Goal: Check status

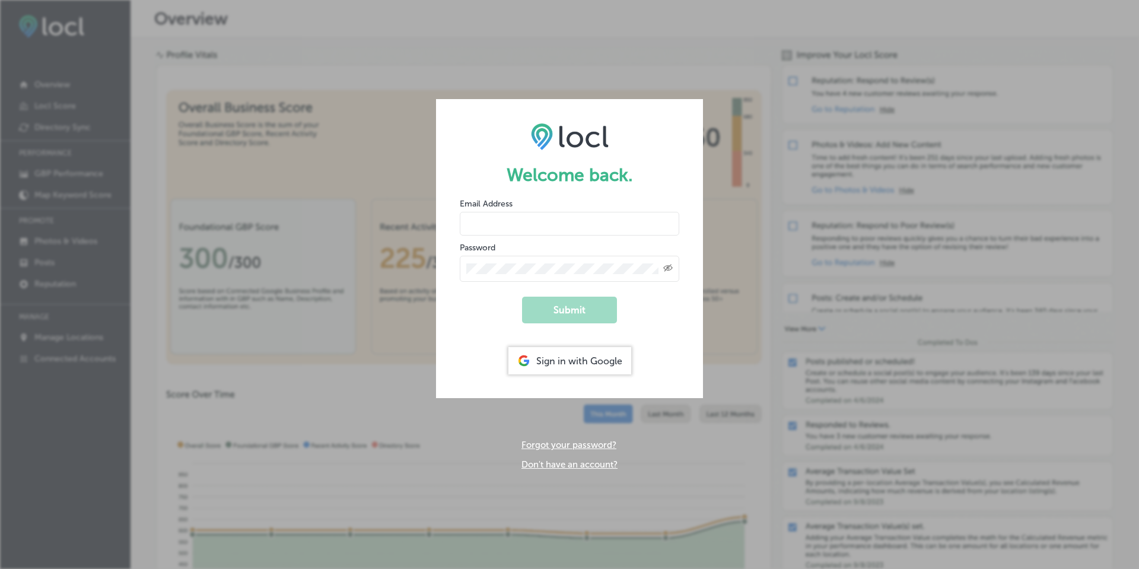
type input "[EMAIL_ADDRESS][DOMAIN_NAME]"
click at [547, 308] on button "Submit" at bounding box center [569, 310] width 95 height 27
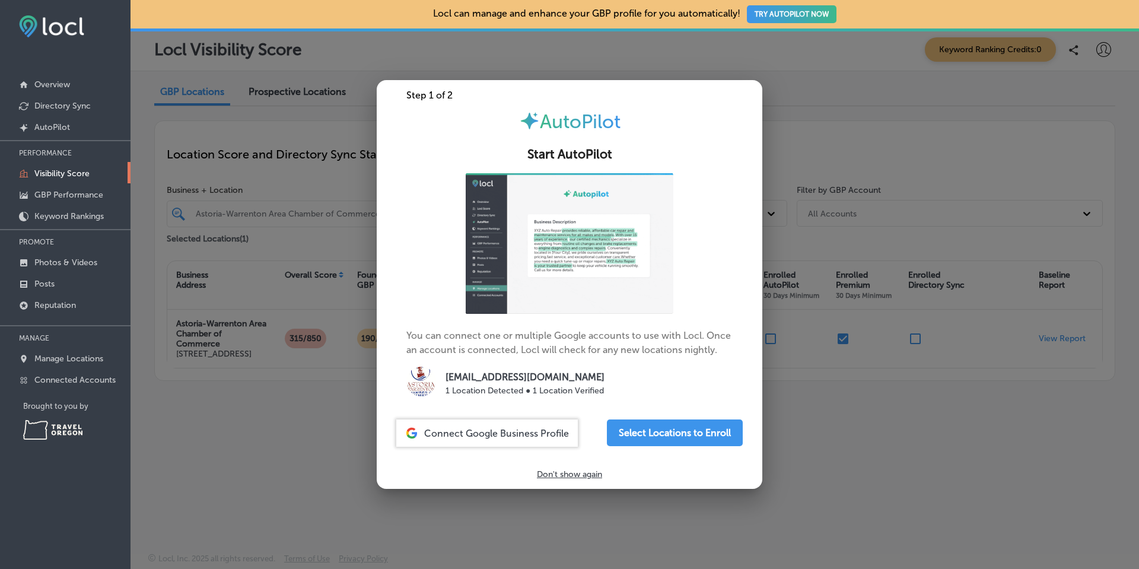
click at [587, 473] on p "Don't show again" at bounding box center [569, 474] width 65 height 10
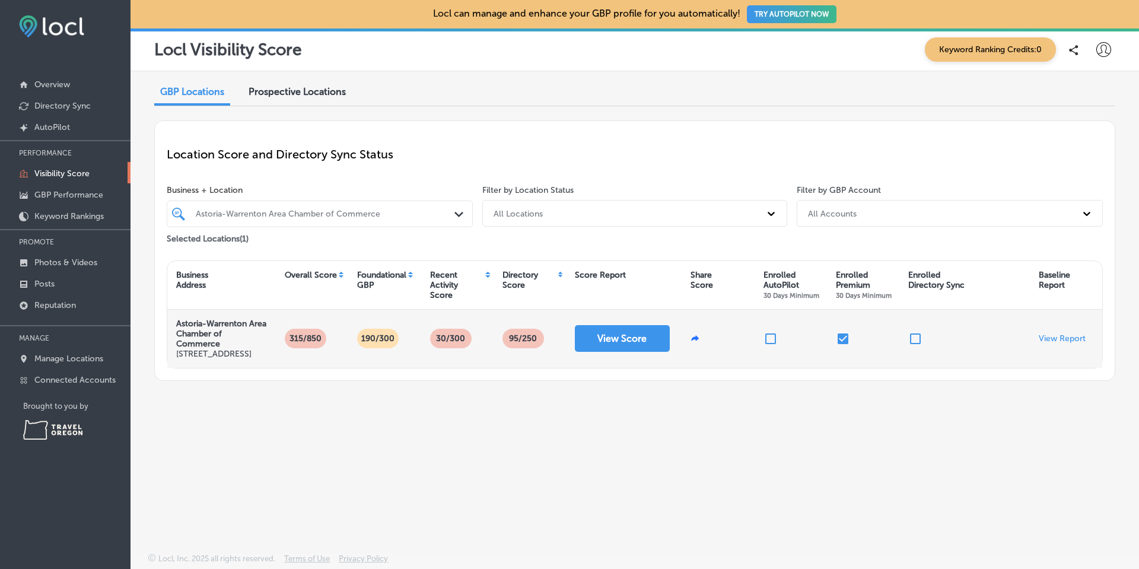
click at [229, 341] on p "Astoria-Warrenton Area Chamber of Commerce" at bounding box center [221, 334] width 91 height 30
click at [616, 348] on button "View Score" at bounding box center [622, 338] width 95 height 27
